Goal: Task Accomplishment & Management: Use online tool/utility

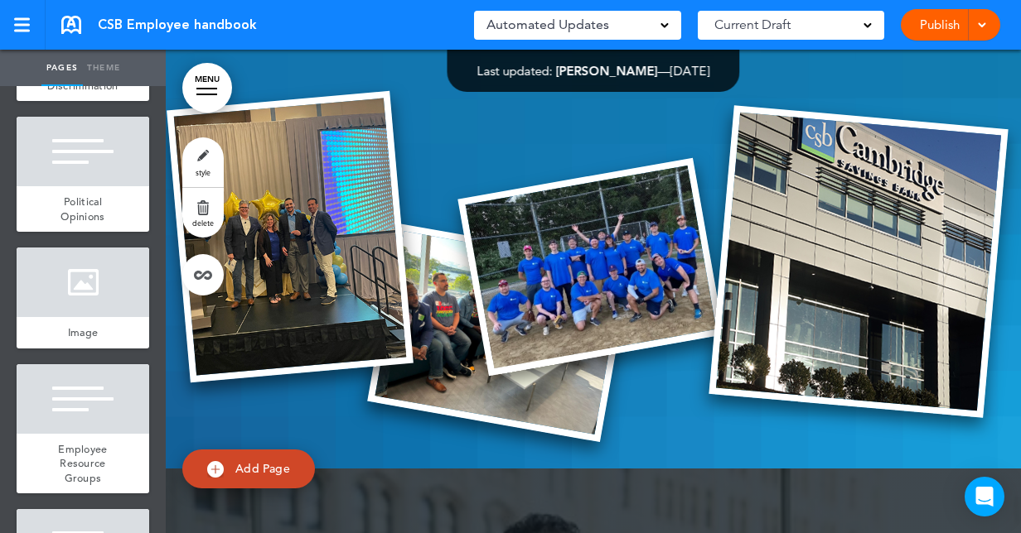
scroll to position [4496, 0]
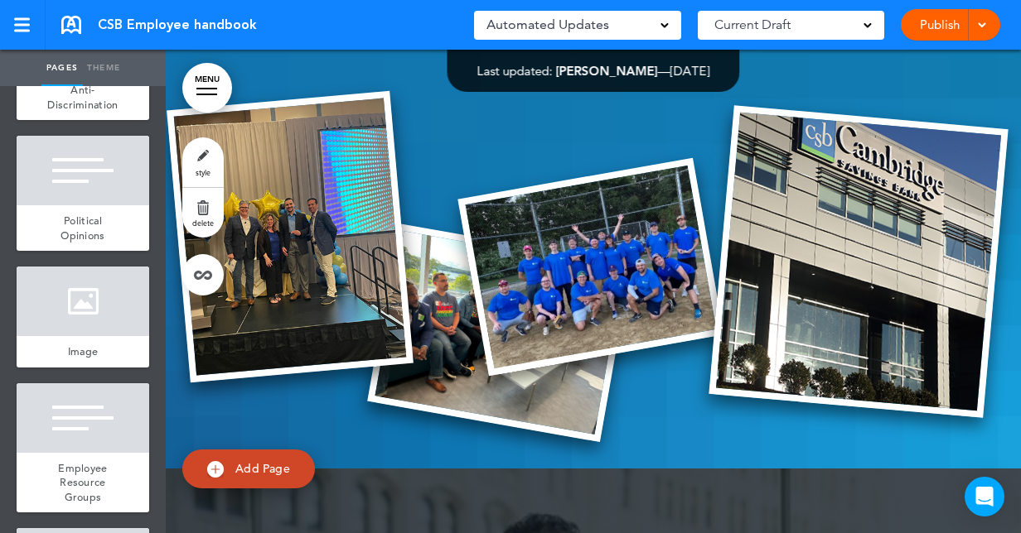
click at [78, 112] on span "Equal Employment Opportunity & Anti-Discrimination" at bounding box center [83, 76] width 72 height 72
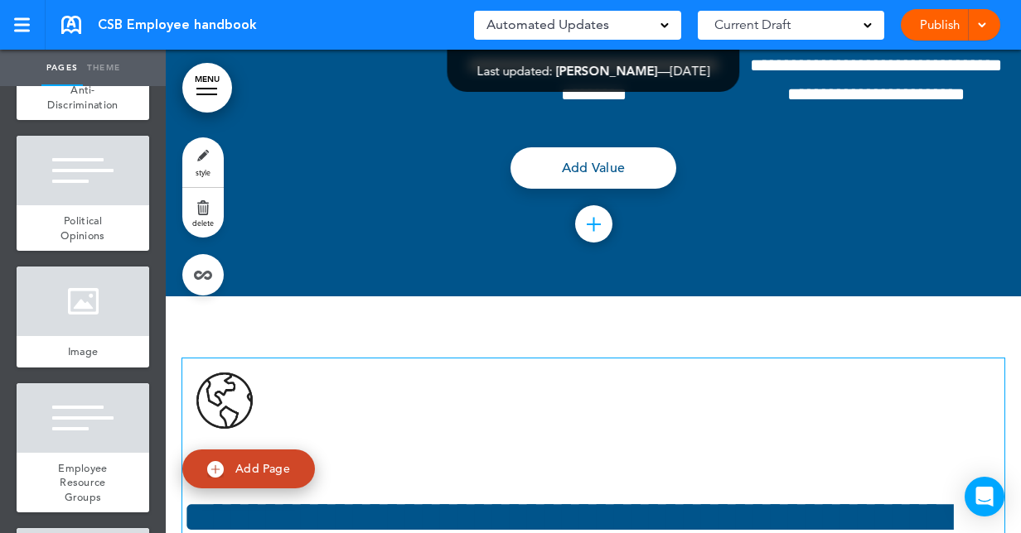
scroll to position [32680, 0]
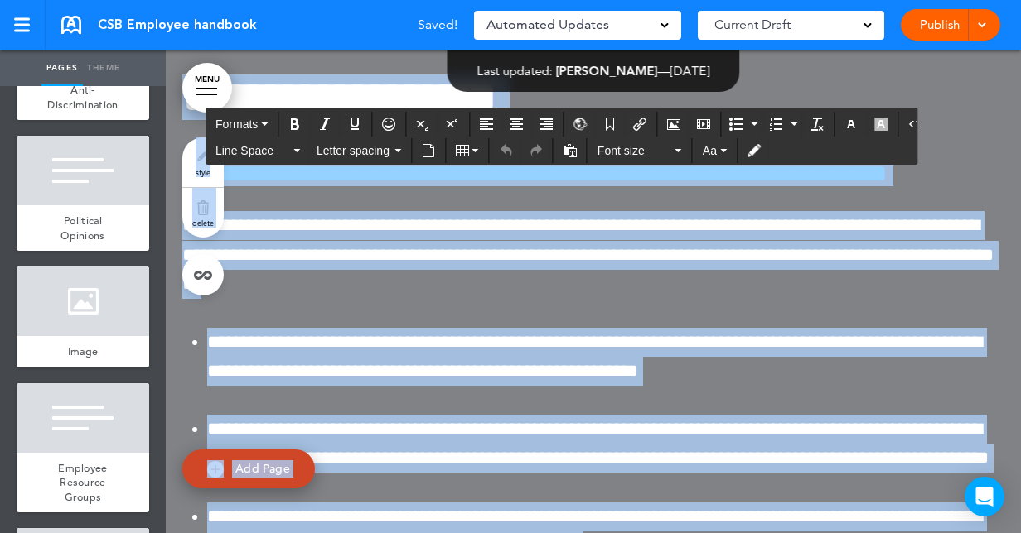
drag, startPoint x: 185, startPoint y: 250, endPoint x: 552, endPoint y: 402, distance: 397.1
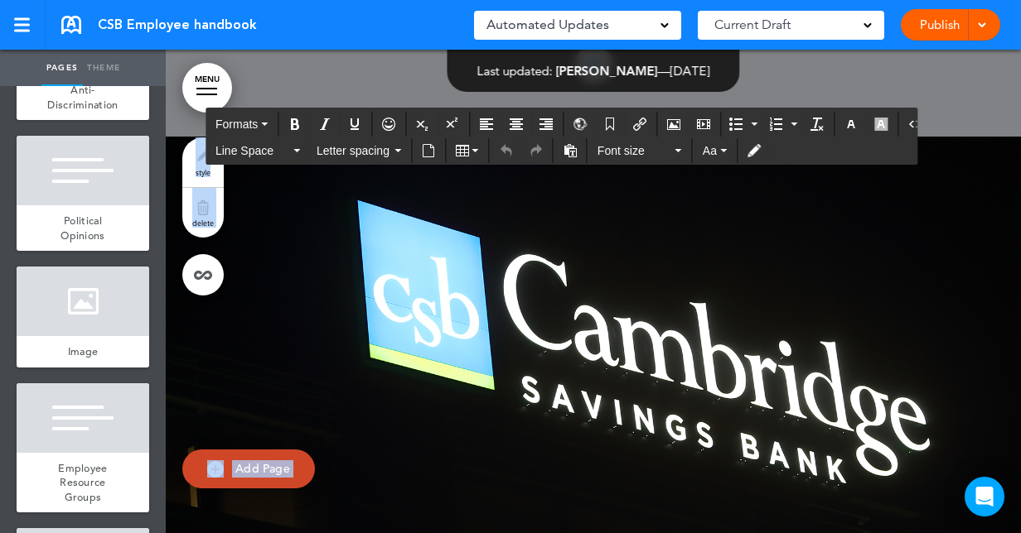
scroll to position [33260, 0]
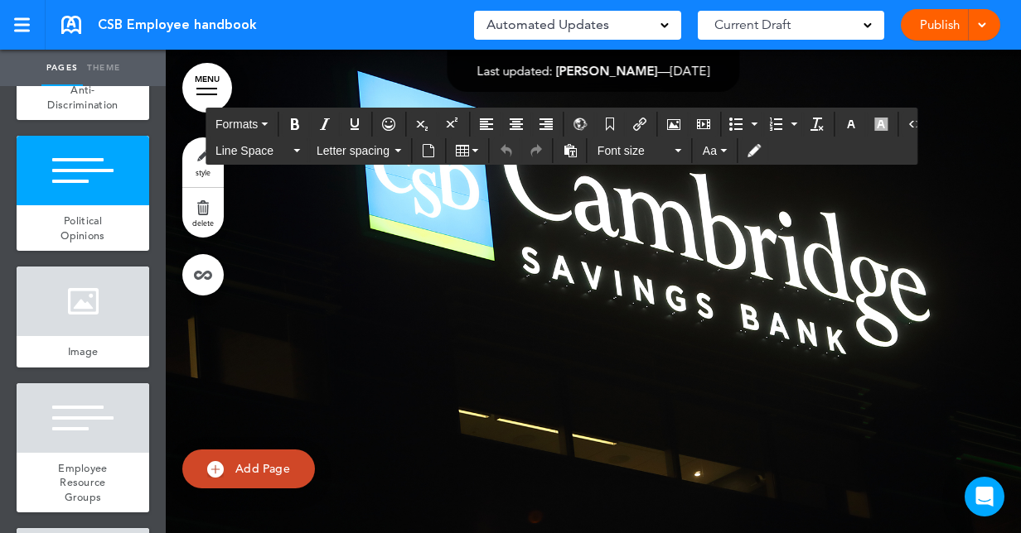
scroll to position [33508, 0]
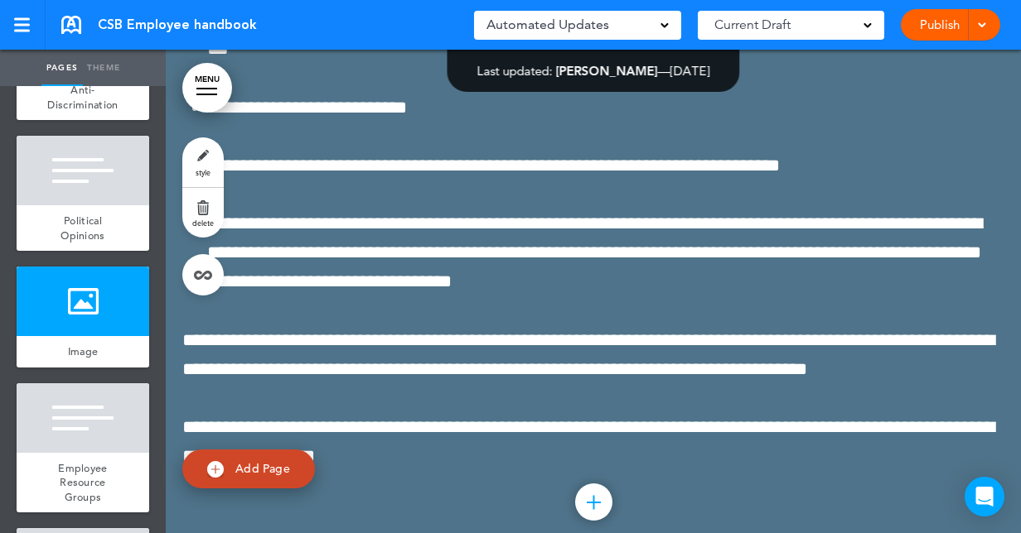
scroll to position [34999, 0]
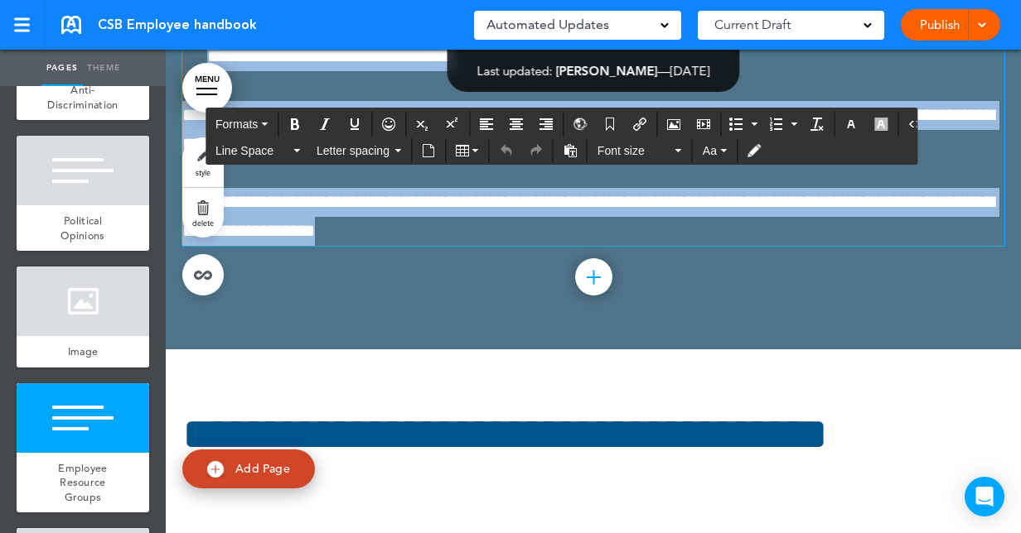
scroll to position [34853, 0]
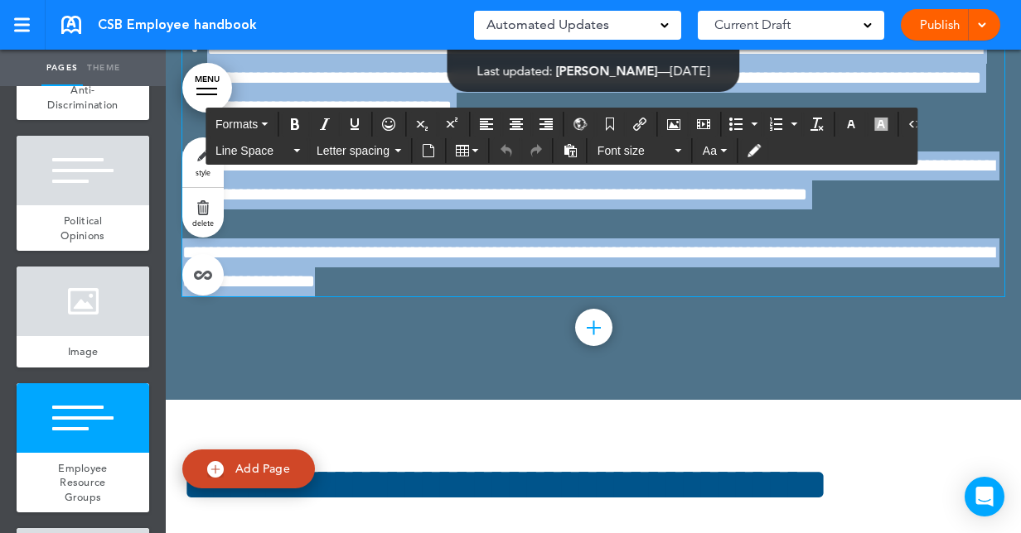
drag, startPoint x: 618, startPoint y: 325, endPoint x: 180, endPoint y: 396, distance: 444.0
copy div "**********"
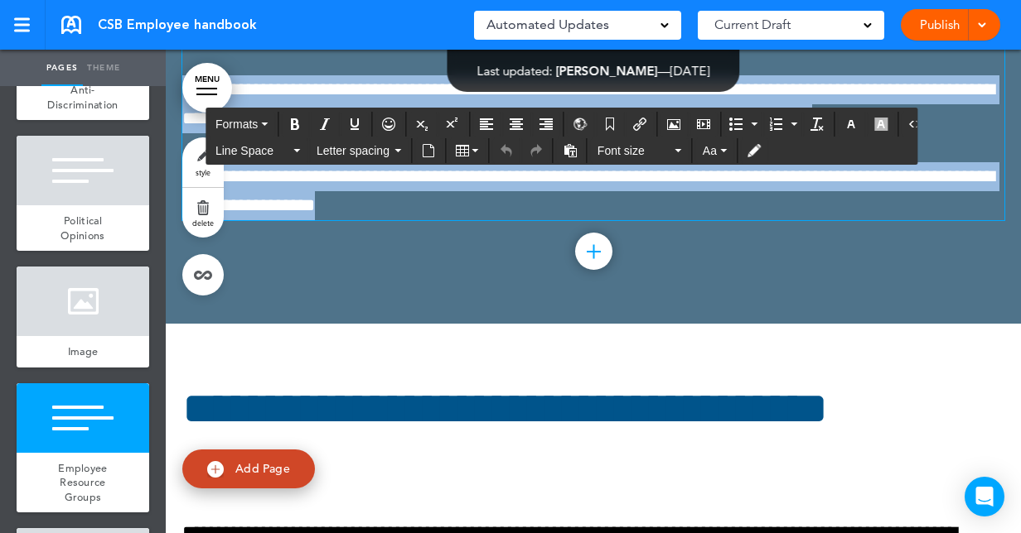
scroll to position [35184, 0]
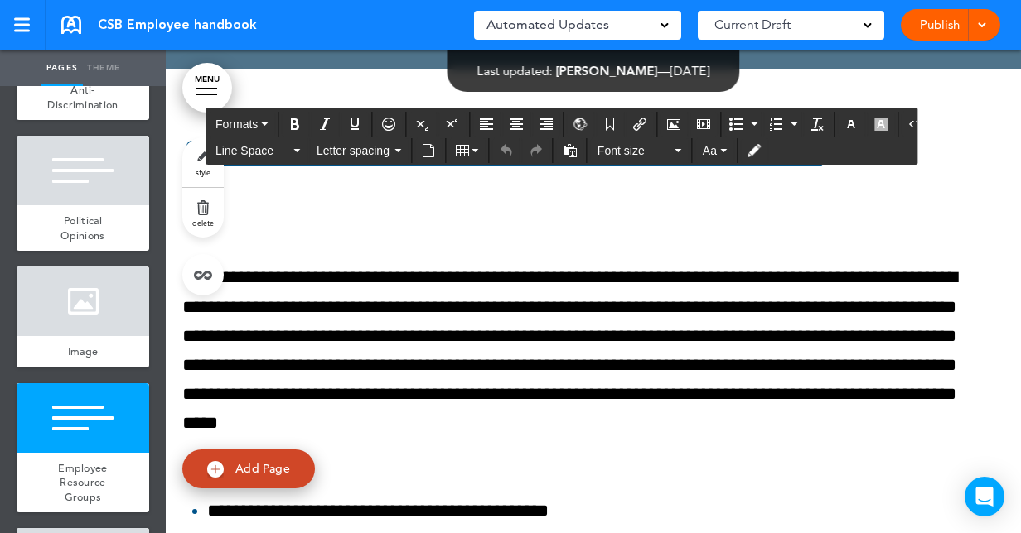
drag, startPoint x: 492, startPoint y: 214, endPoint x: 524, endPoint y: 229, distance: 34.8
drag, startPoint x: 652, startPoint y: 331, endPoint x: 977, endPoint y: 293, distance: 327.8
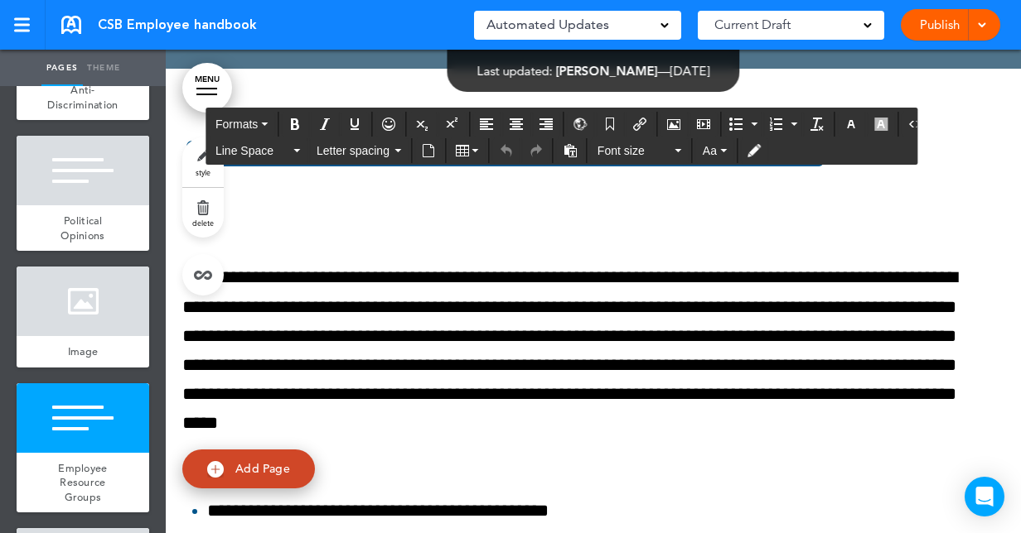
click at [138, 23] on span "CSB Employee handbook" at bounding box center [177, 25] width 159 height 18
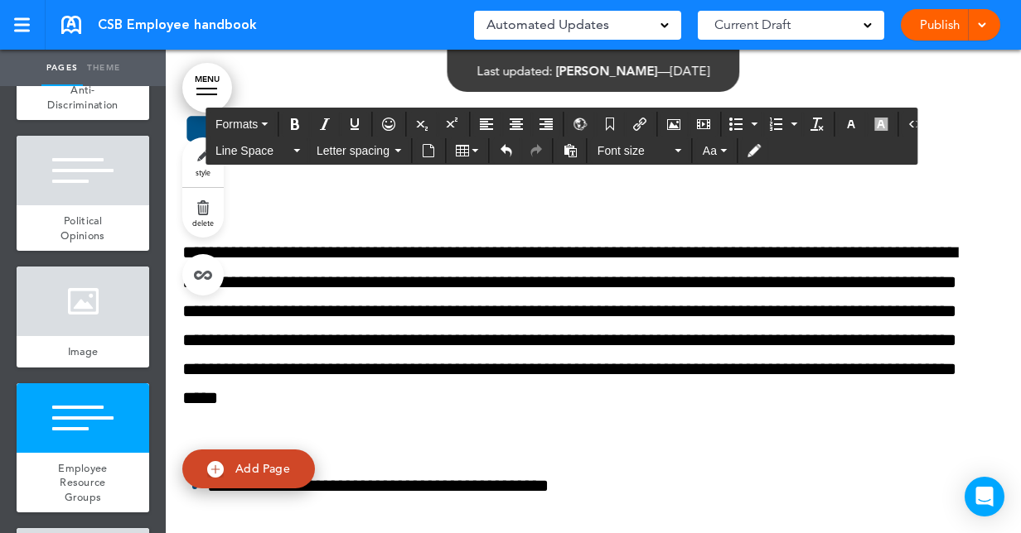
click at [943, 17] on div "Publish Publish Preview Draft" at bounding box center [949, 24] width 99 height 31
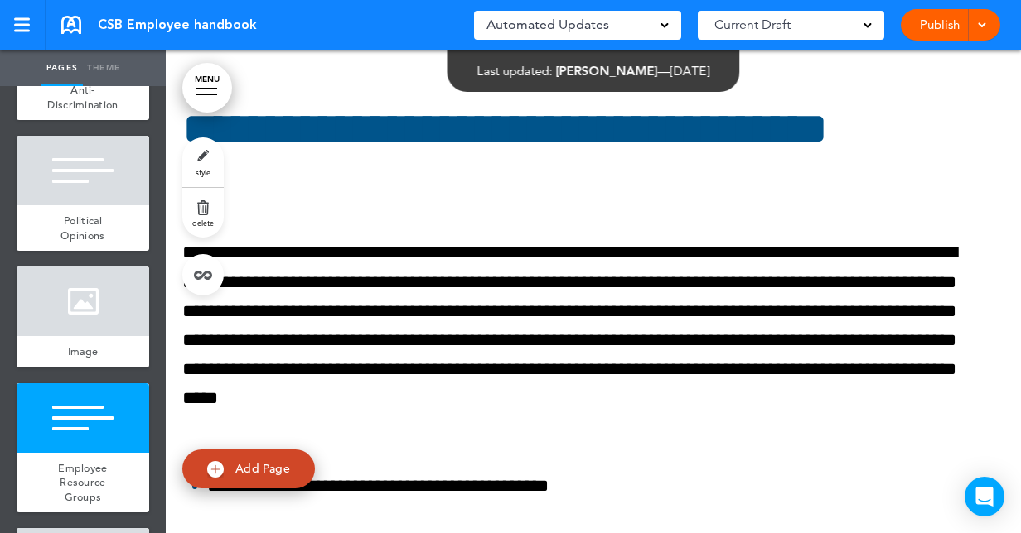
click at [920, 22] on link "Publish" at bounding box center [939, 24] width 52 height 31
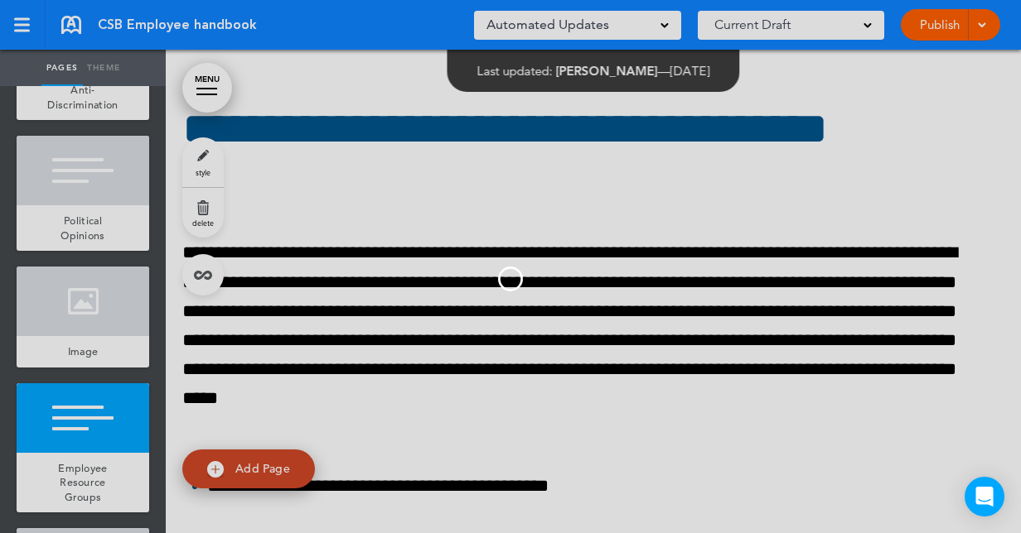
scroll to position [0, 0]
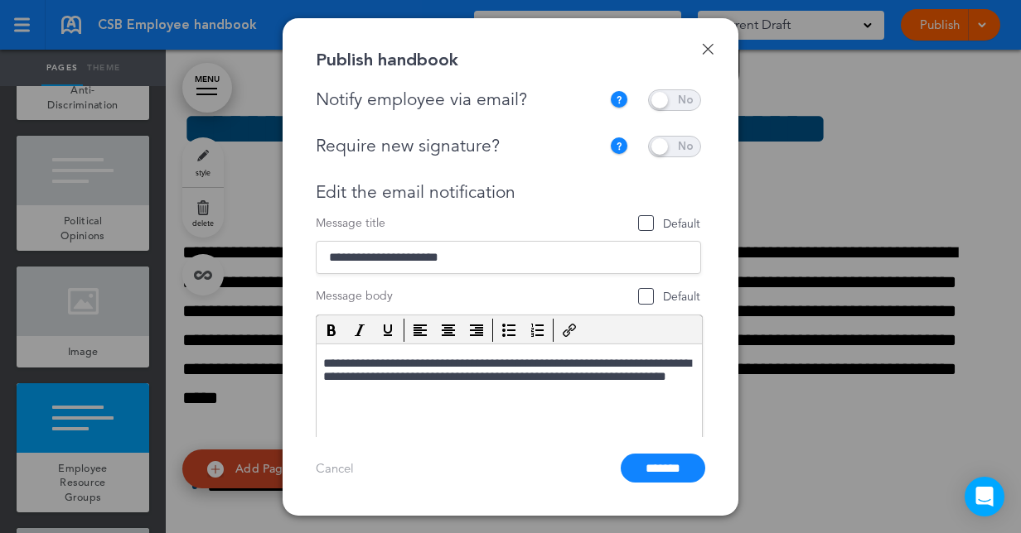
click at [651, 463] on input "*******" at bounding box center [662, 468] width 84 height 29
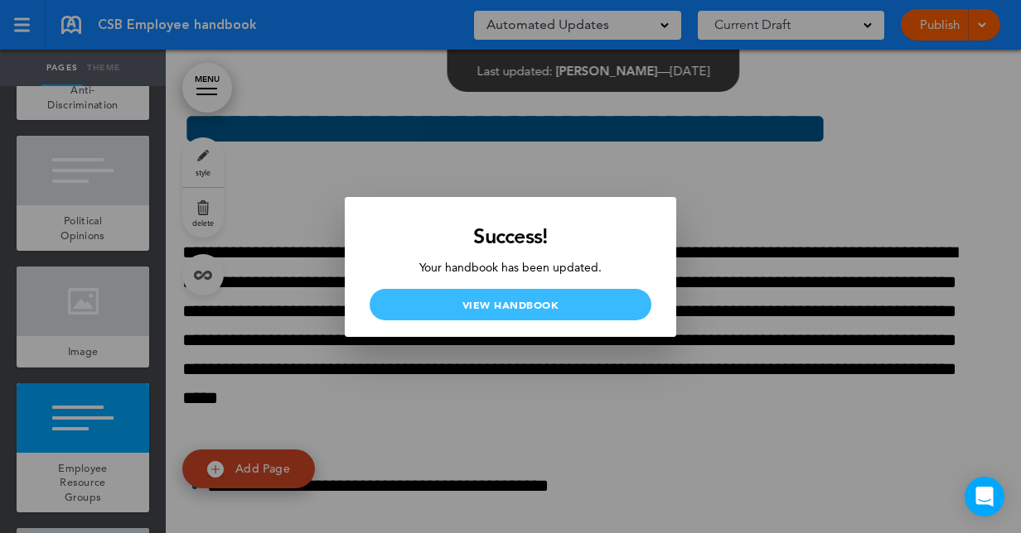
click at [606, 305] on link "View Handbook" at bounding box center [510, 304] width 282 height 31
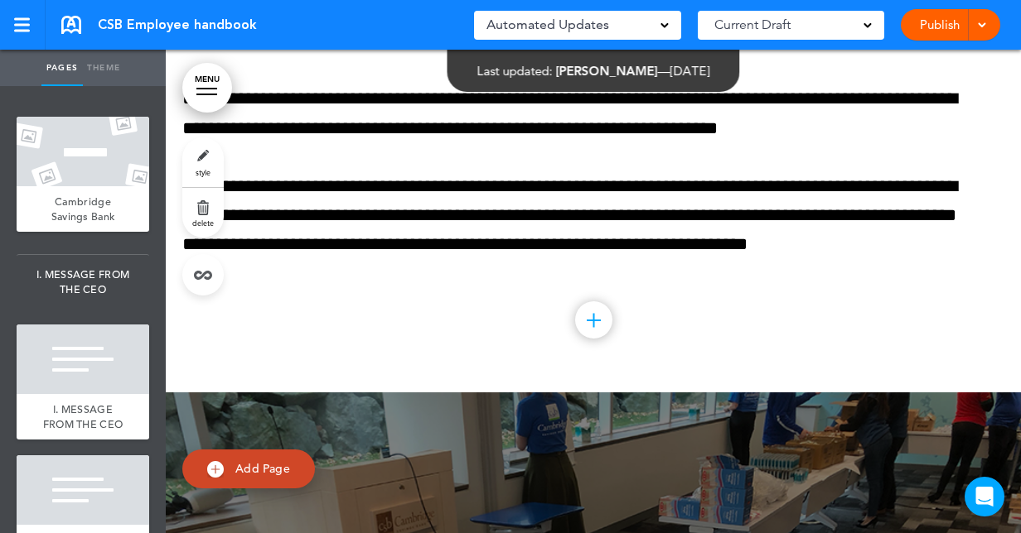
scroll to position [111547, 0]
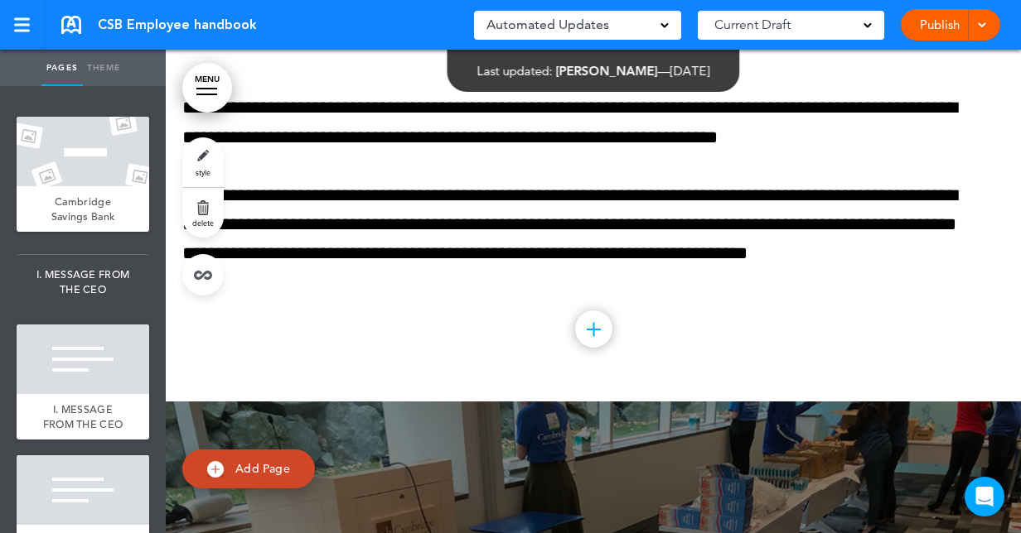
click at [219, 245] on div "style delete" at bounding box center [202, 217] width 41 height 158
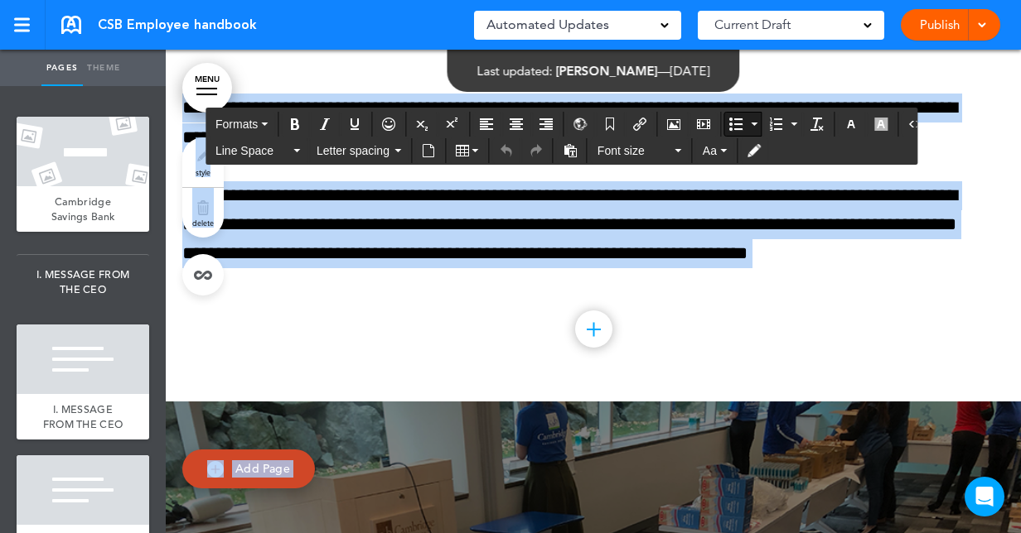
drag, startPoint x: 223, startPoint y: 234, endPoint x: 432, endPoint y: 333, distance: 231.6
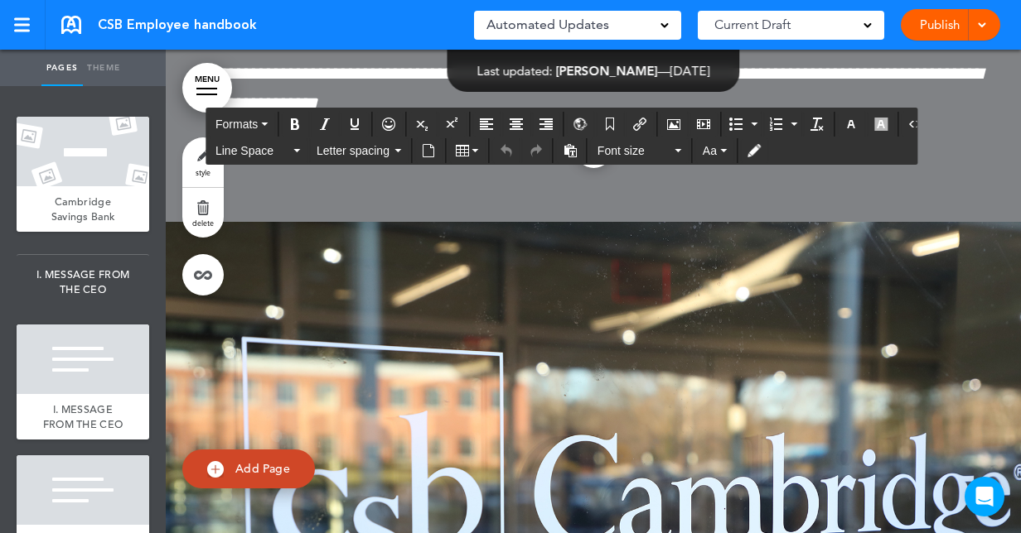
scroll to position [116146, 0]
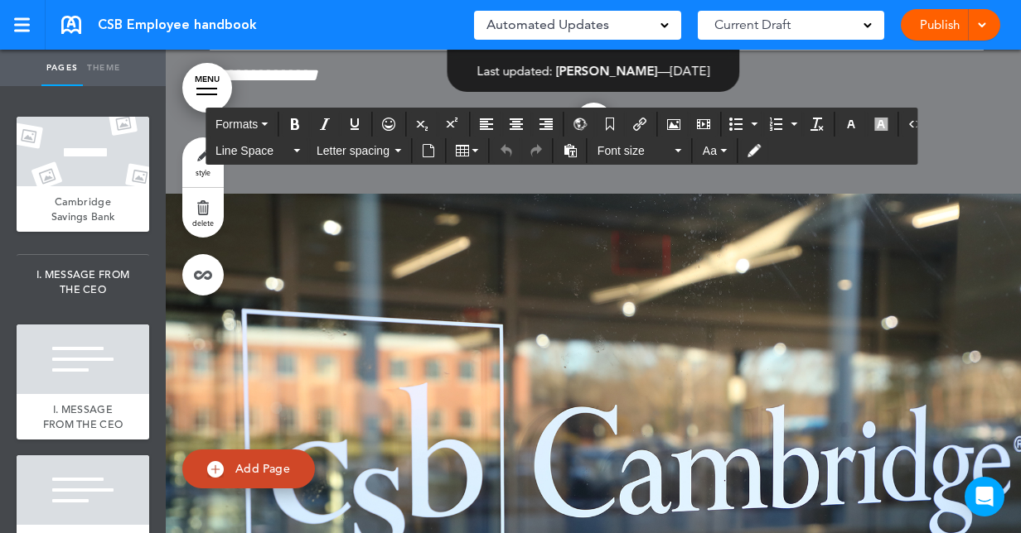
drag, startPoint x: 252, startPoint y: 235, endPoint x: 466, endPoint y: 224, distance: 214.8
copy div "**********"
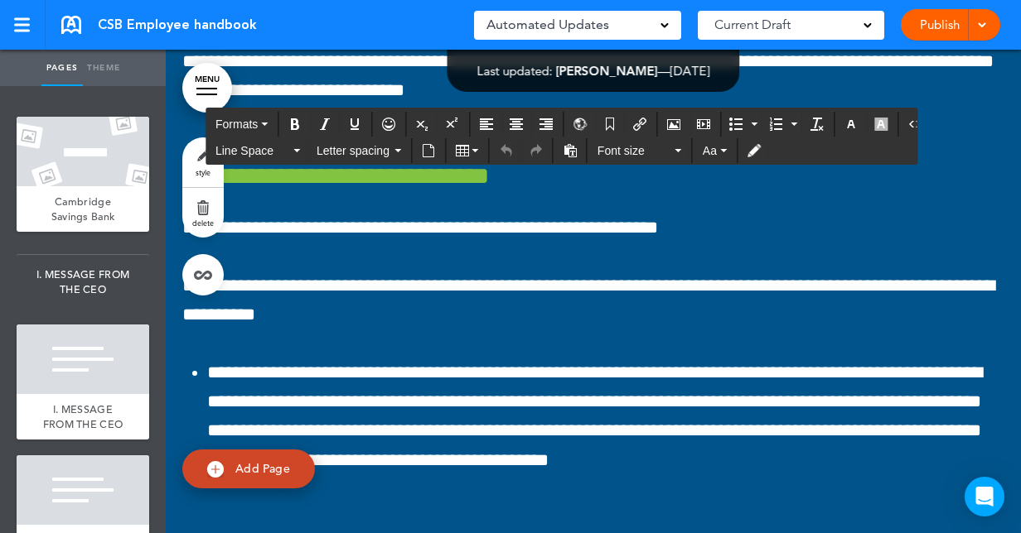
scroll to position [107034, 0]
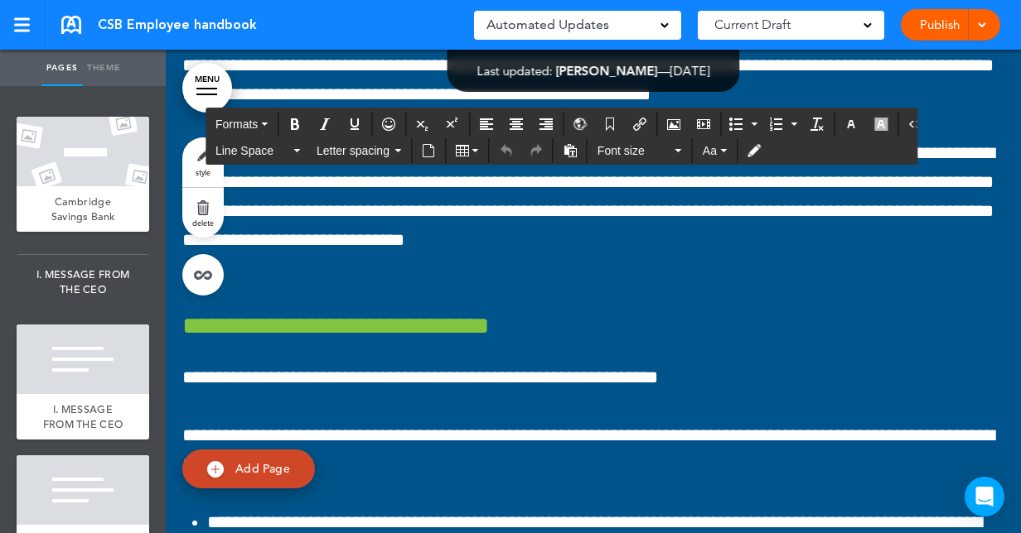
click at [934, 22] on div "Publish Publish Preview Draft" at bounding box center [949, 24] width 99 height 31
